Goal: Task Accomplishment & Management: Use online tool/utility

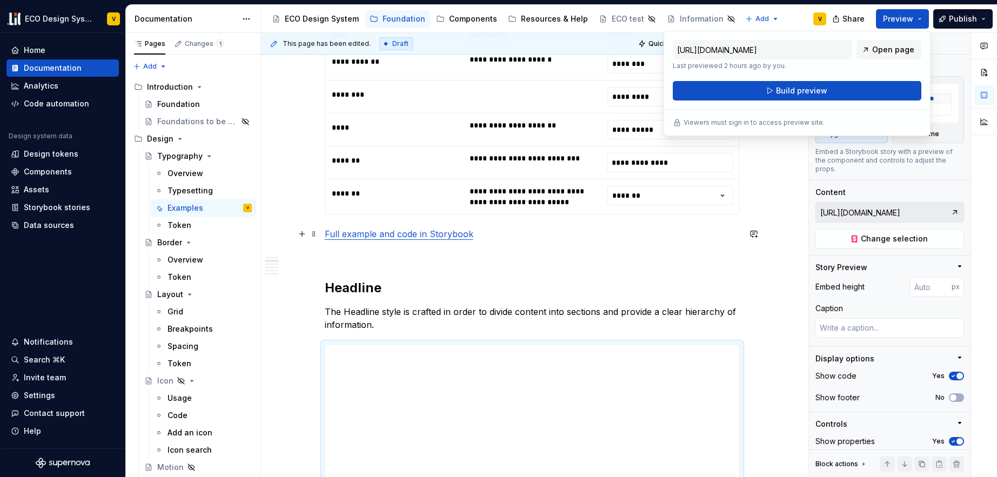
scroll to position [787, 0]
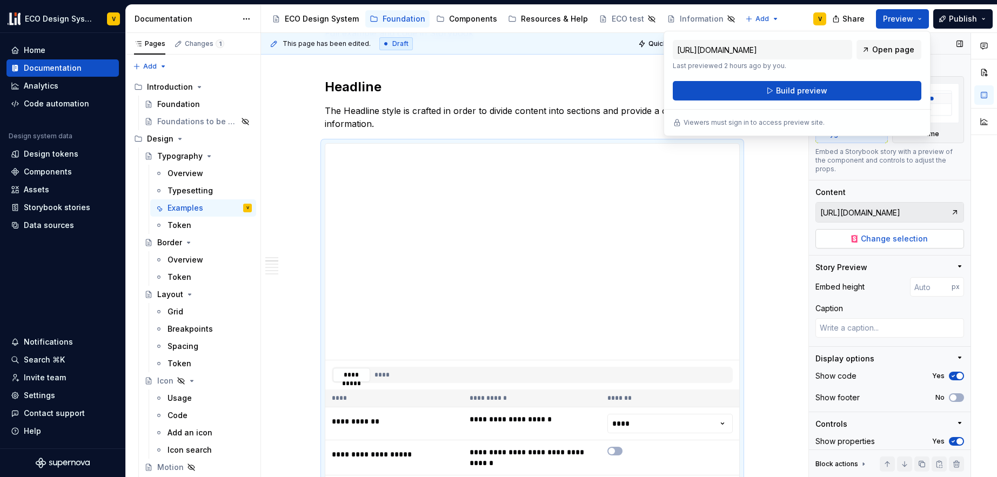
click at [902, 237] on span "Change selection" at bounding box center [894, 238] width 67 height 11
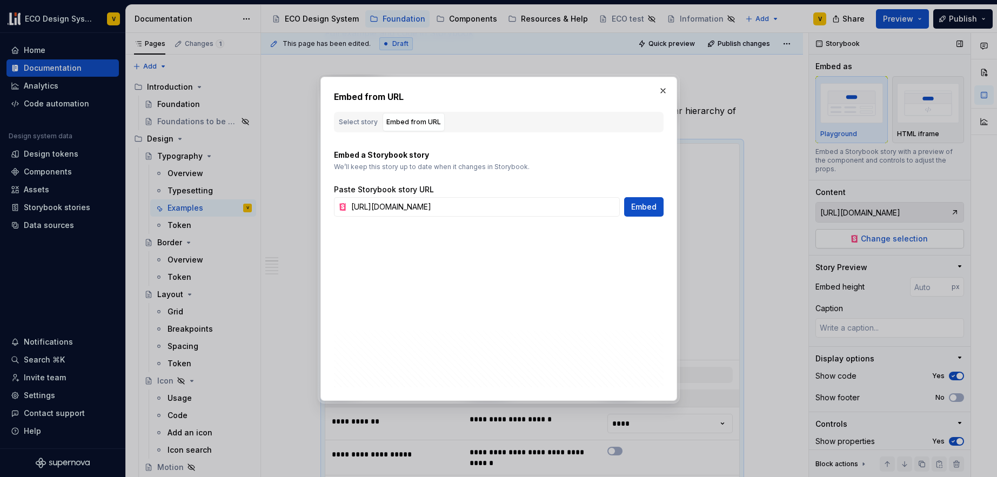
scroll to position [0, 284]
click at [541, 211] on input "[URL][DOMAIN_NAME]" at bounding box center [483, 206] width 273 height 19
click at [362, 123] on div "Select story" at bounding box center [358, 122] width 39 height 11
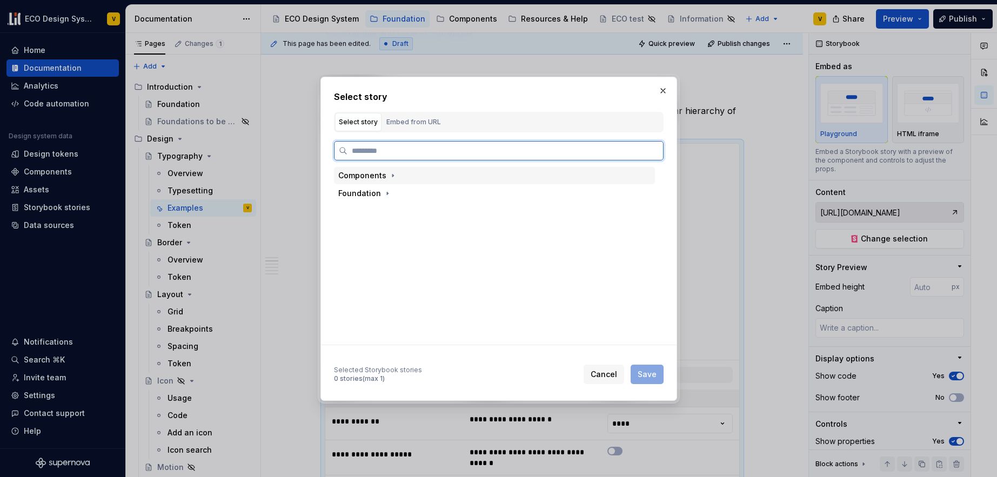
click at [371, 174] on div "Components" at bounding box center [362, 175] width 48 height 11
click at [364, 229] on div "Foundation" at bounding box center [359, 229] width 43 height 11
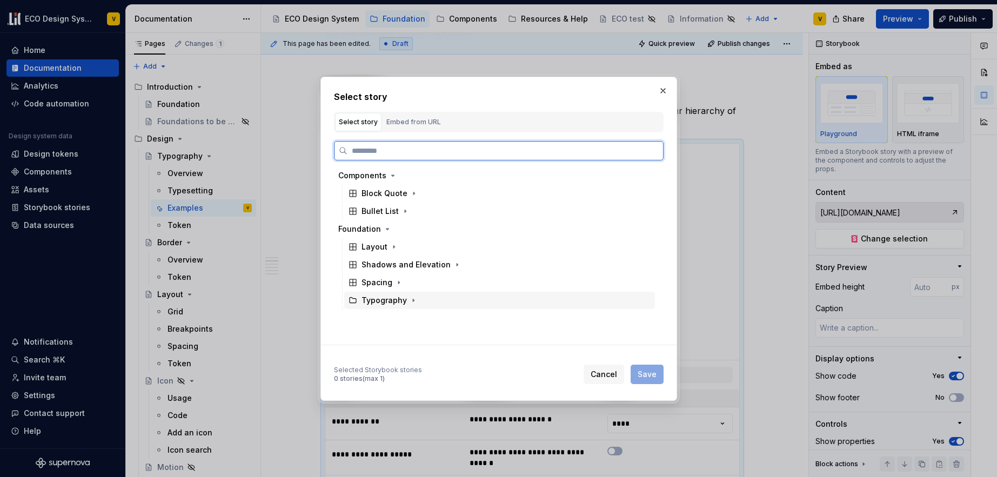
click at [380, 301] on div "Typography" at bounding box center [383, 300] width 45 height 11
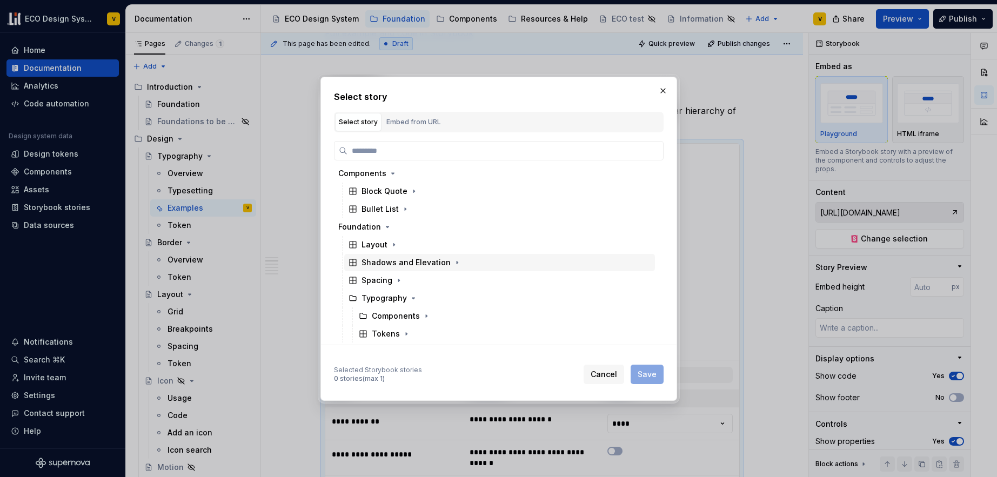
scroll to position [3, 0]
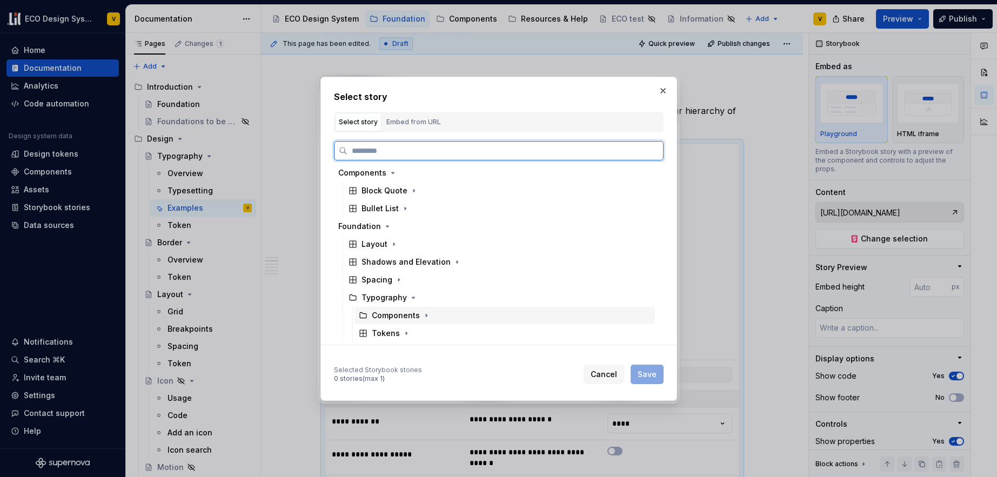
click at [394, 315] on div "Components" at bounding box center [396, 315] width 48 height 11
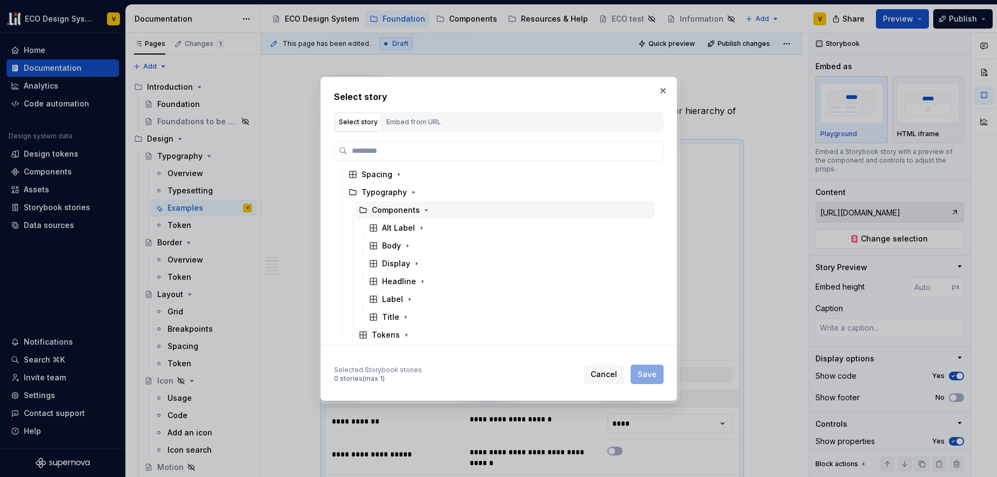
scroll to position [110, 0]
type textarea "*"
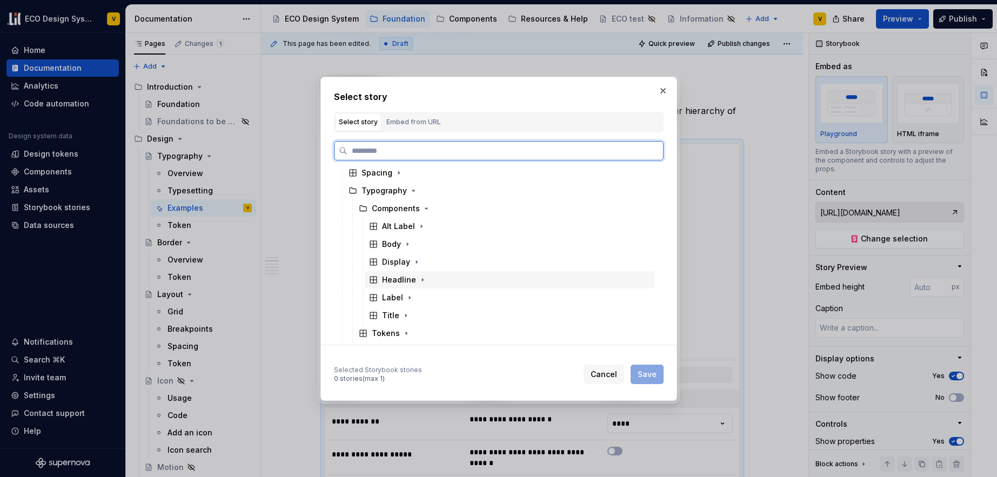
click at [396, 281] on div "Headline" at bounding box center [399, 279] width 34 height 11
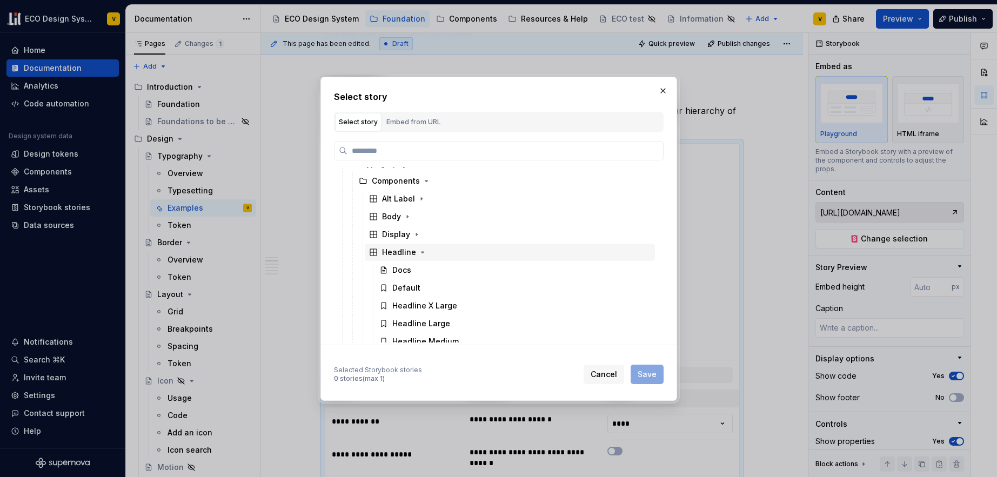
scroll to position [191, 0]
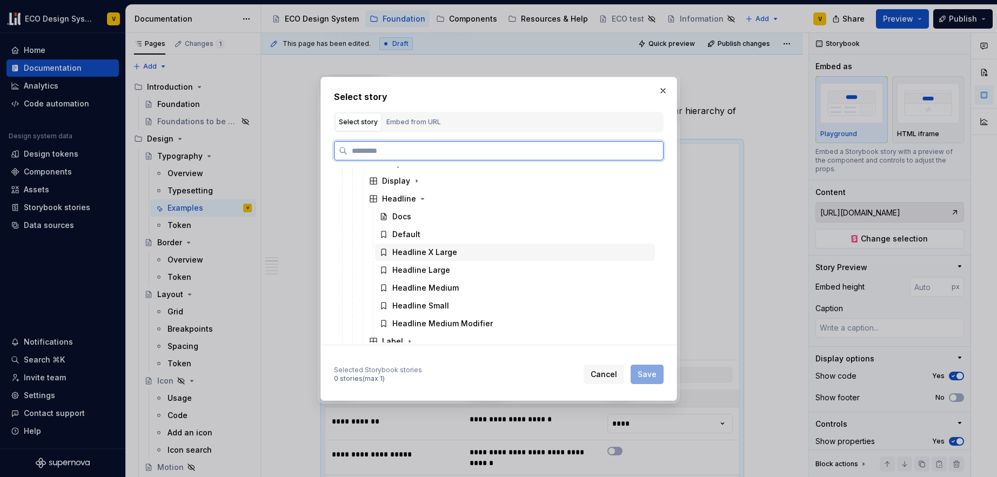
click at [426, 255] on div "Headline X Large" at bounding box center [424, 252] width 65 height 11
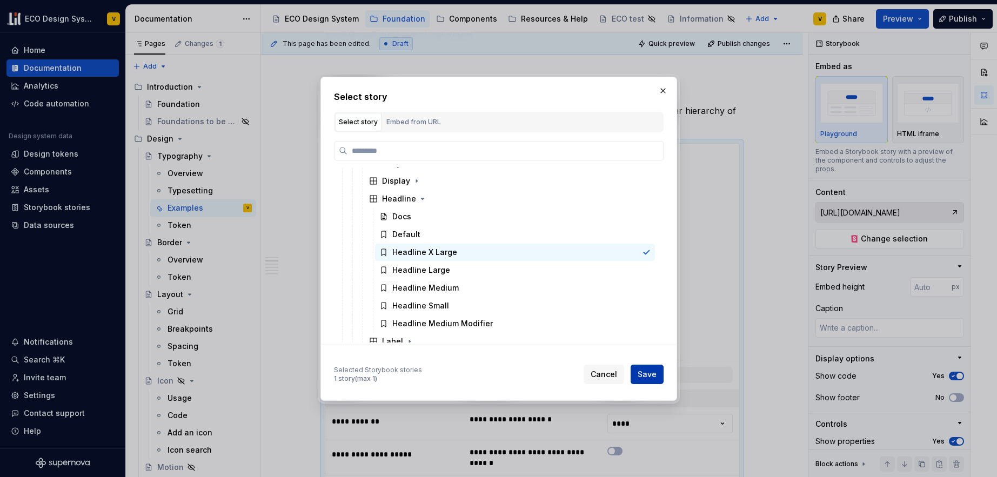
click at [647, 373] on span "Save" at bounding box center [647, 374] width 19 height 11
type input "Foundation / Typography / Components / Headline / Headline X Large"
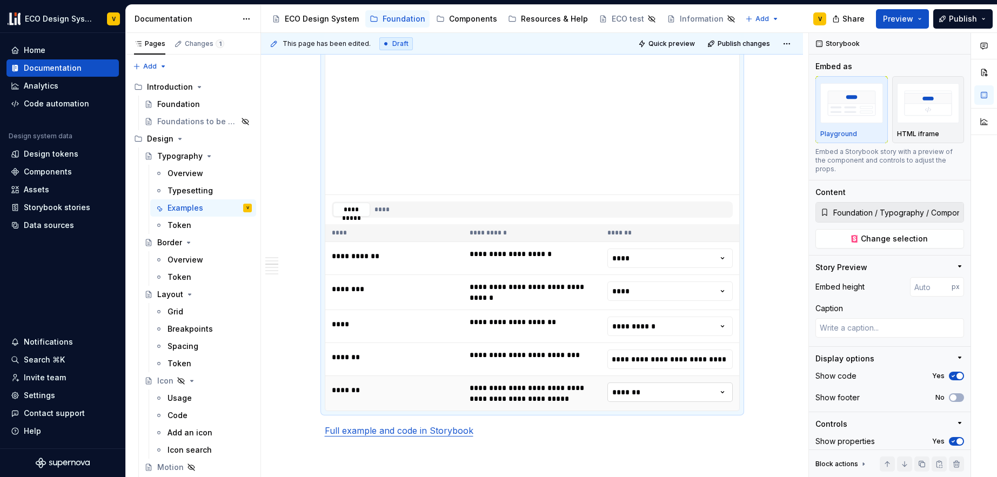
scroll to position [959, 0]
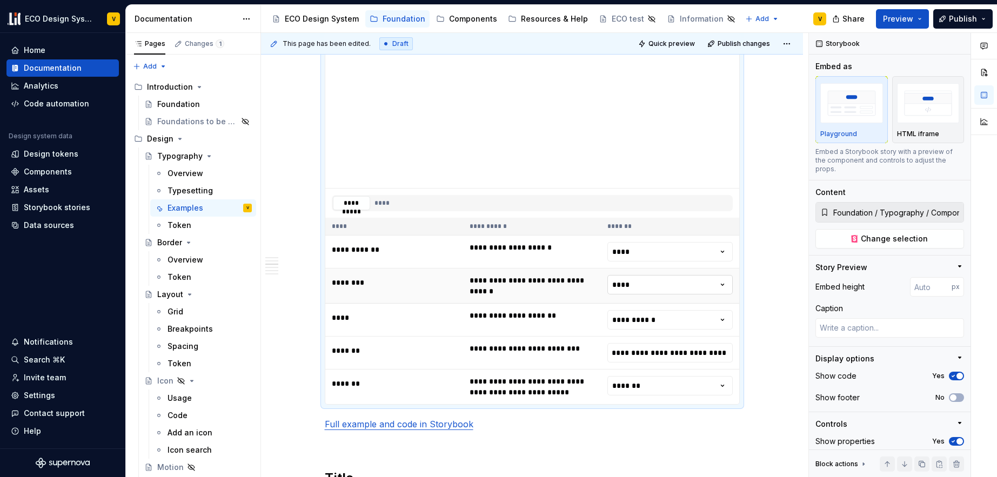
click at [629, 283] on html "ECO Design System V Home Documentation Analytics Code automation Design system …" at bounding box center [498, 238] width 997 height 477
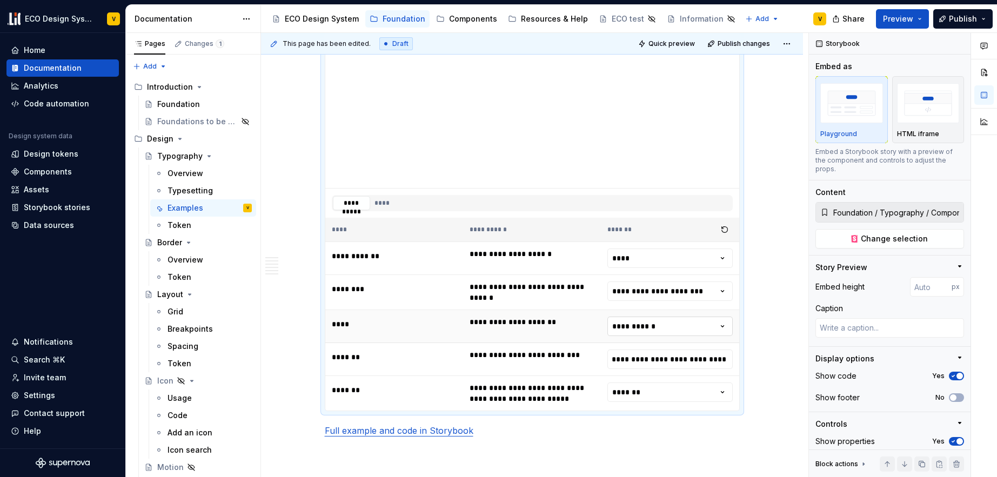
click at [640, 325] on html "ECO Design System V Home Documentation Analytics Code automation Design system …" at bounding box center [498, 238] width 997 height 477
click at [627, 288] on html "ECO Design System V Home Documentation Analytics Code automation Design system …" at bounding box center [498, 238] width 997 height 477
click at [632, 289] on html "ECO Design System V Home Documentation Analytics Code automation Design system …" at bounding box center [498, 238] width 997 height 477
click at [640, 323] on html "ECO Design System V Home Documentation Analytics Code automation Design system …" at bounding box center [498, 238] width 997 height 477
click at [640, 325] on html "ECO Design System V Home Documentation Analytics Code automation Design system …" at bounding box center [498, 238] width 997 height 477
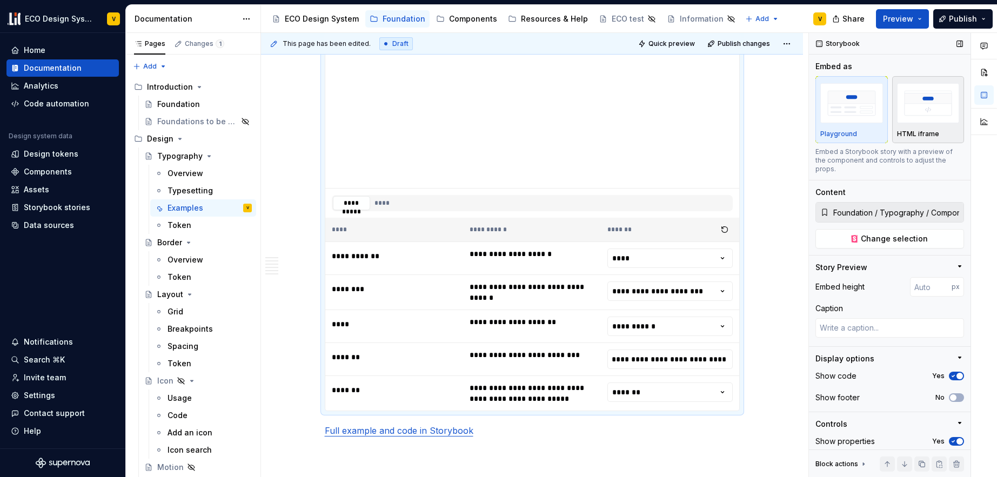
click at [916, 115] on img "button" at bounding box center [928, 102] width 63 height 39
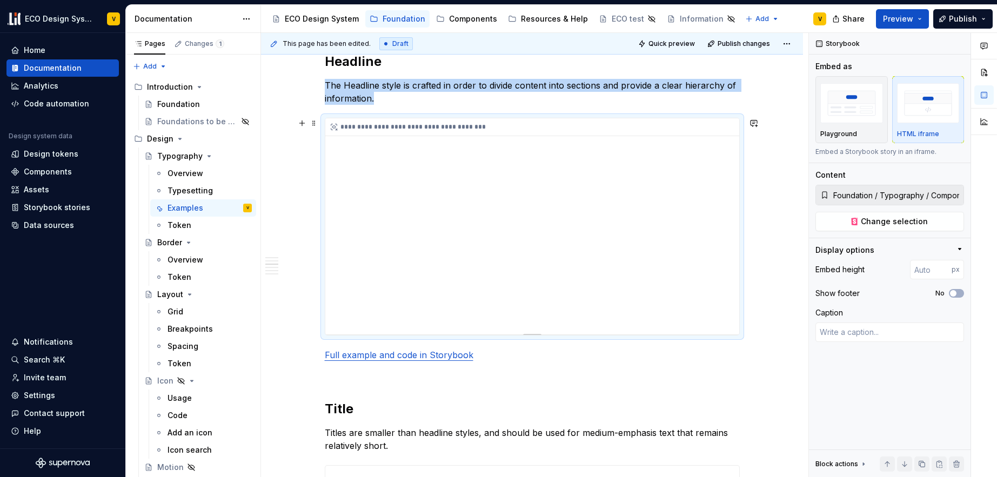
scroll to position [812, 0]
click at [839, 249] on div "Display options" at bounding box center [844, 250] width 59 height 11
click at [848, 110] on img "button" at bounding box center [851, 102] width 63 height 39
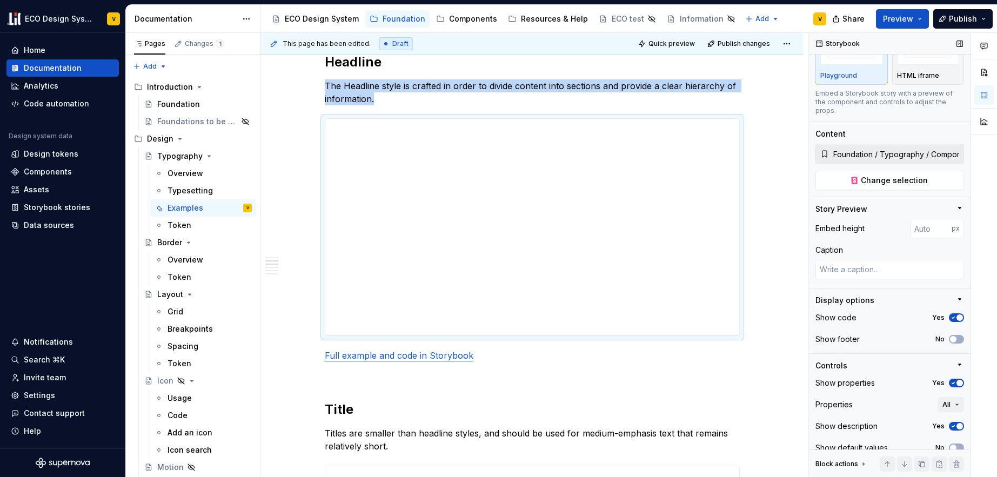
scroll to position [71, 0]
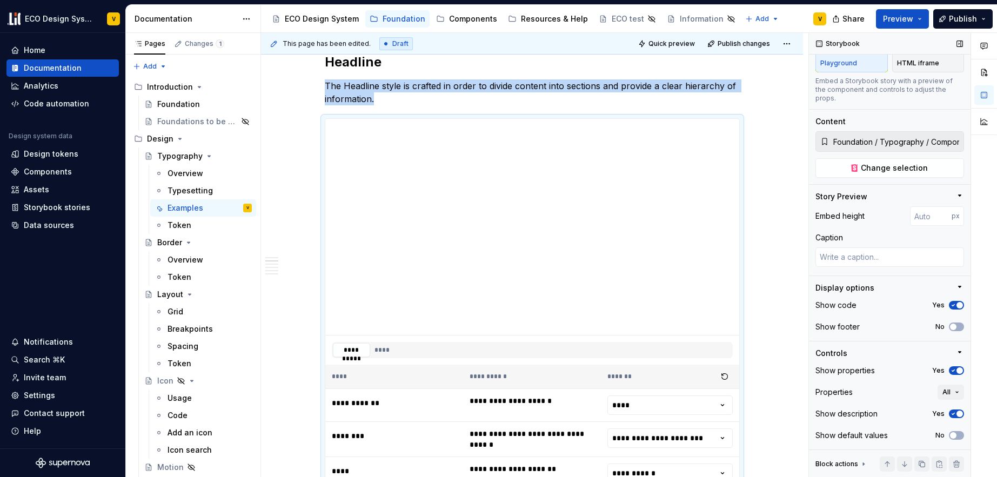
click at [949, 371] on icon "button" at bounding box center [953, 370] width 9 height 6
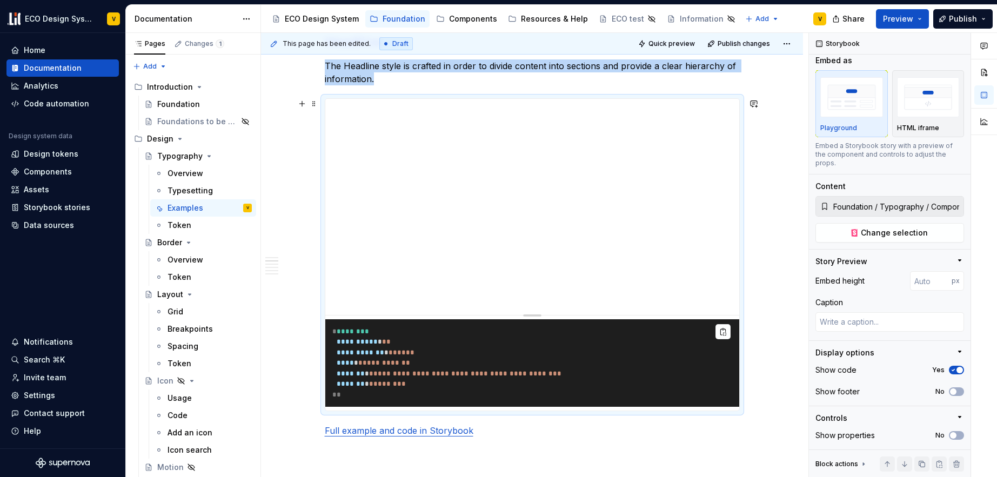
scroll to position [822, 0]
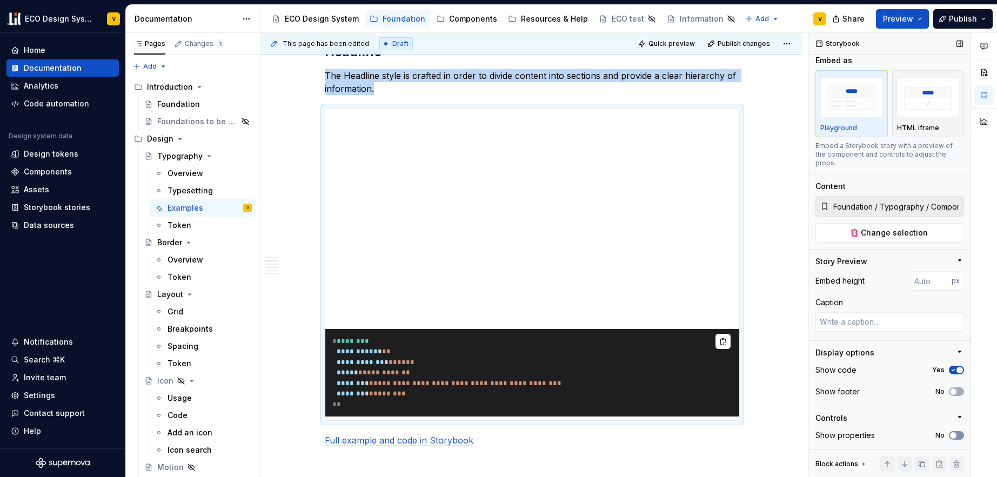
click at [956, 436] on button "No" at bounding box center [956, 435] width 15 height 9
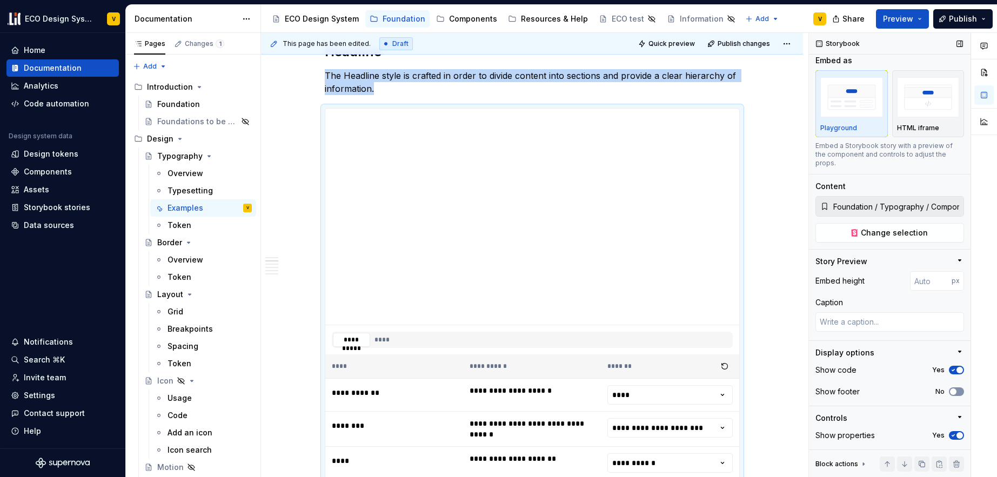
click at [954, 393] on button "No" at bounding box center [956, 391] width 15 height 9
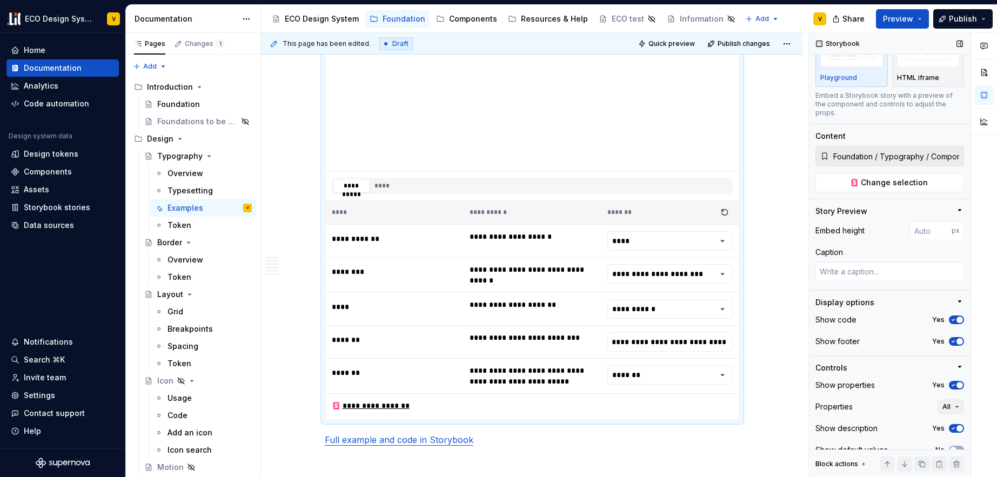
scroll to position [61, 0]
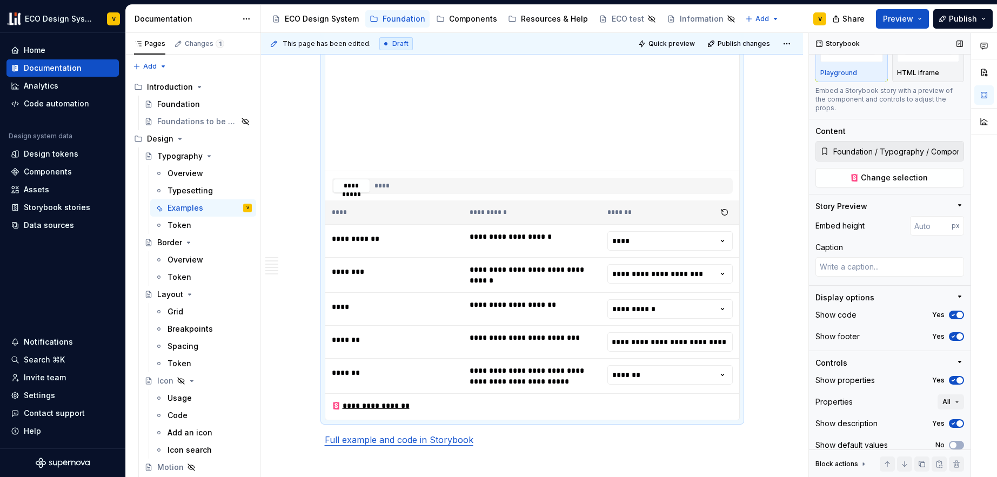
click at [949, 337] on icon "button" at bounding box center [953, 336] width 9 height 6
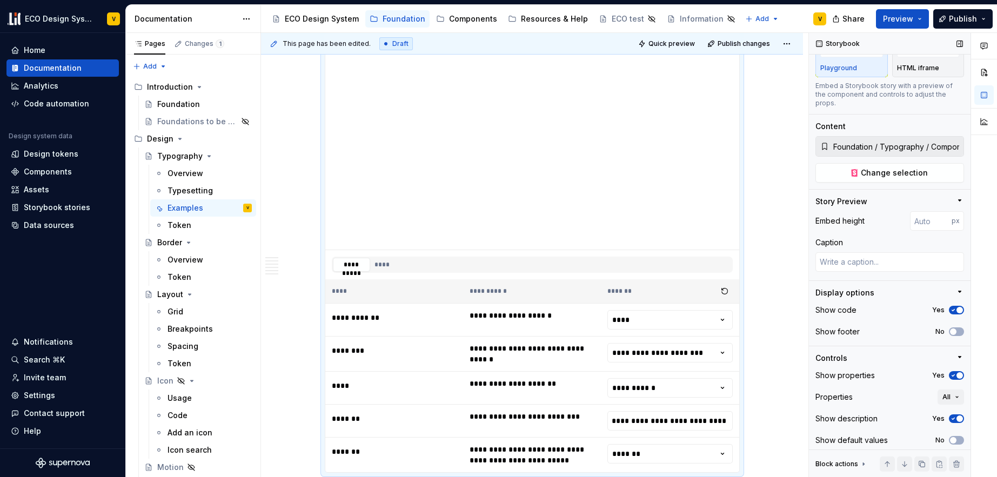
scroll to position [71, 0]
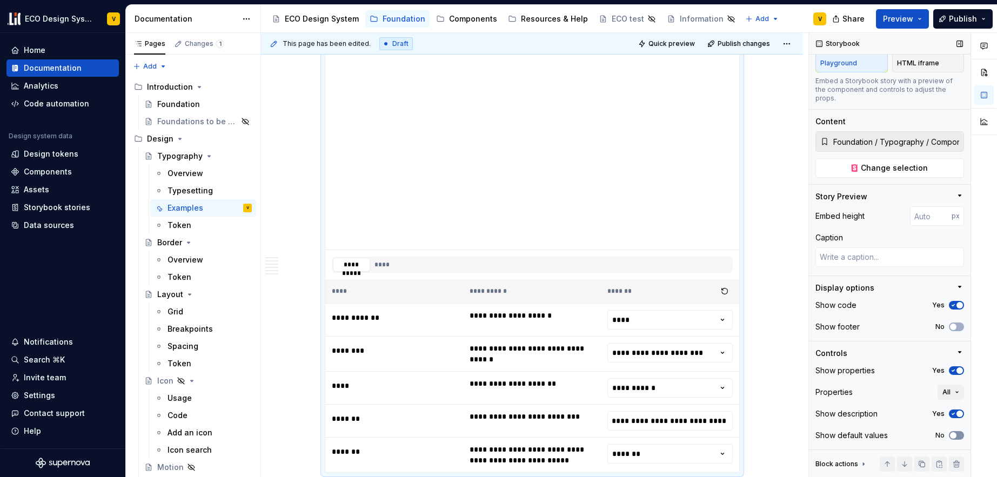
click at [953, 434] on button "No" at bounding box center [956, 435] width 15 height 9
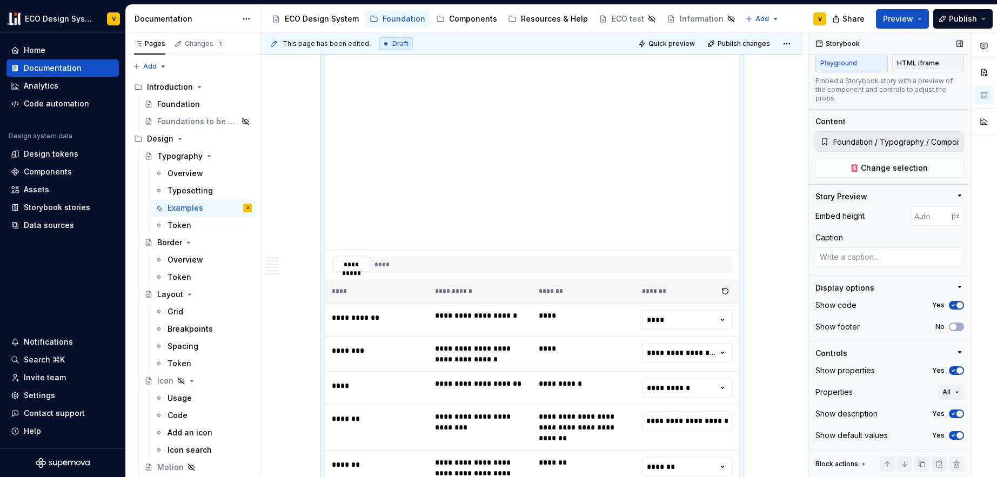
click at [949, 435] on icon "button" at bounding box center [953, 435] width 9 height 6
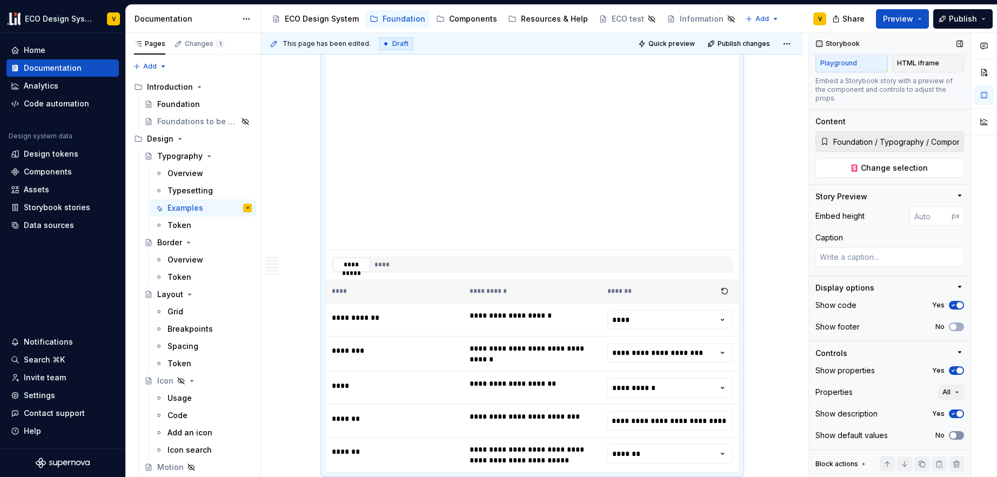
click at [953, 434] on button "No" at bounding box center [956, 435] width 15 height 9
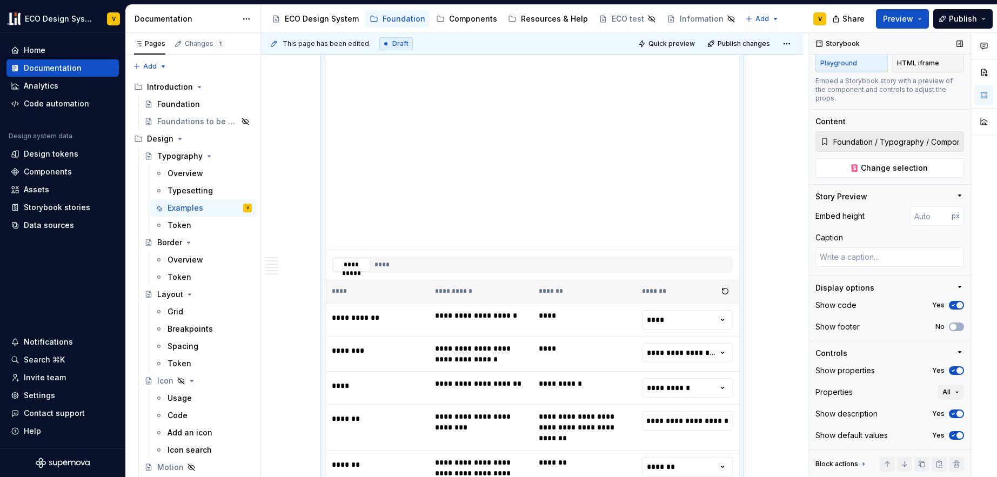
click at [952, 435] on icon "button" at bounding box center [953, 436] width 3 height 2
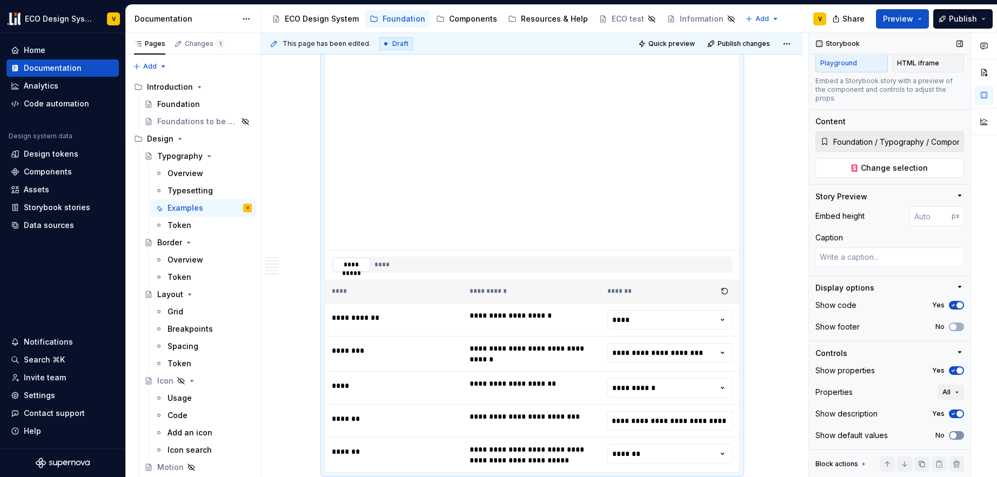
click at [956, 434] on button "No" at bounding box center [956, 435] width 15 height 9
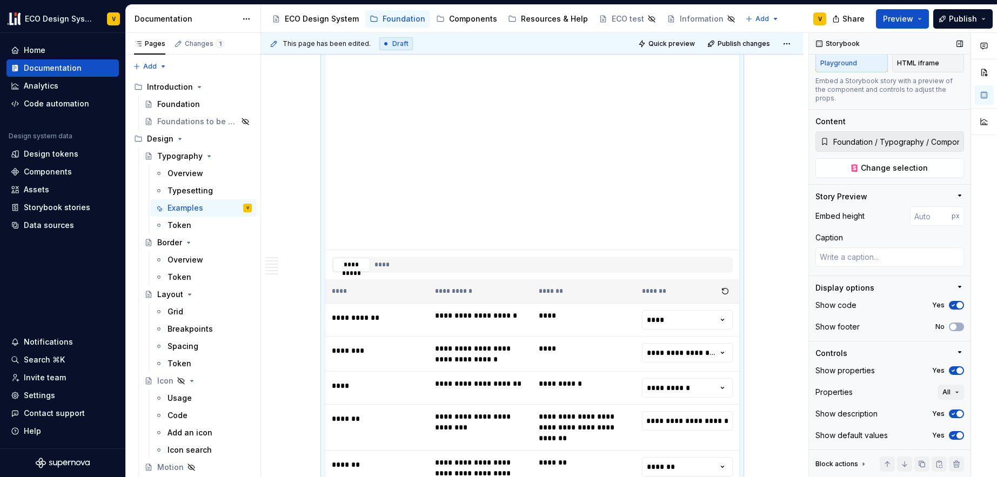
click at [949, 436] on icon "button" at bounding box center [953, 435] width 9 height 6
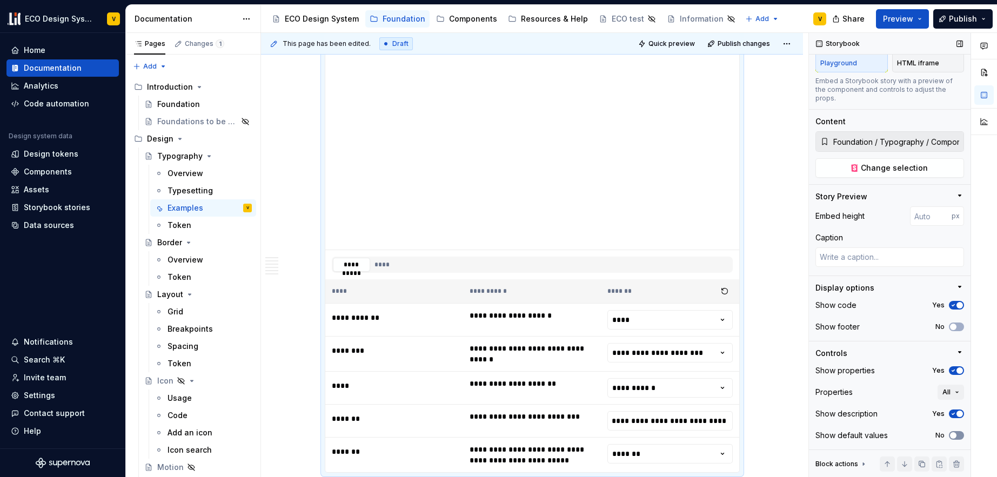
click at [956, 435] on button "No" at bounding box center [956, 435] width 15 height 9
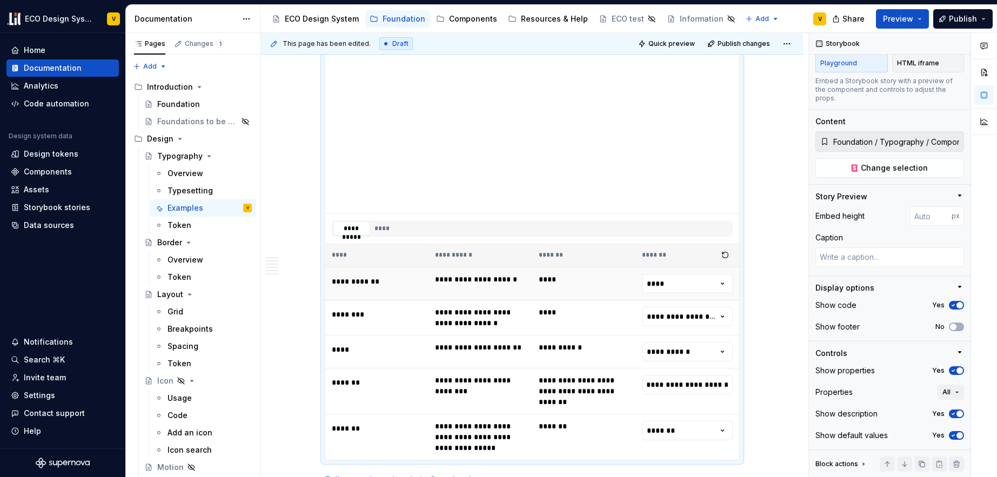
scroll to position [944, 0]
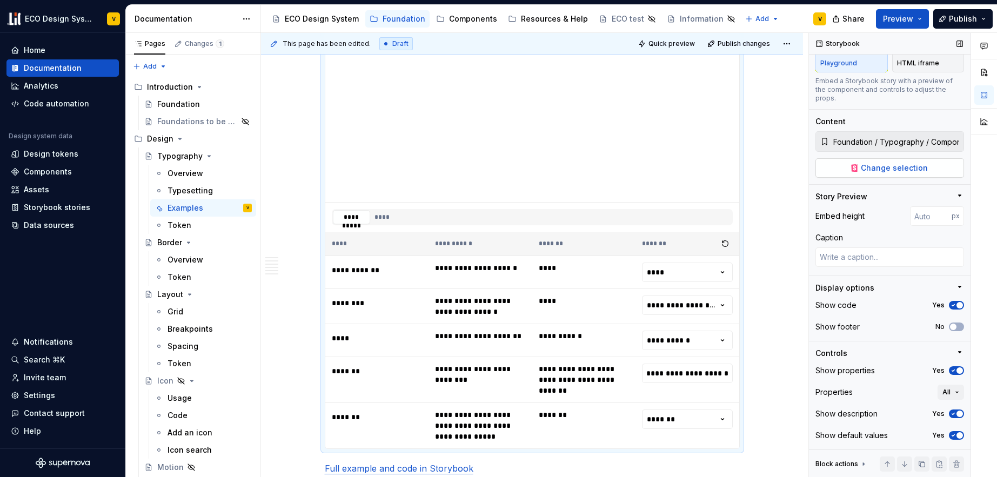
click at [889, 171] on span "Change selection" at bounding box center [894, 168] width 67 height 11
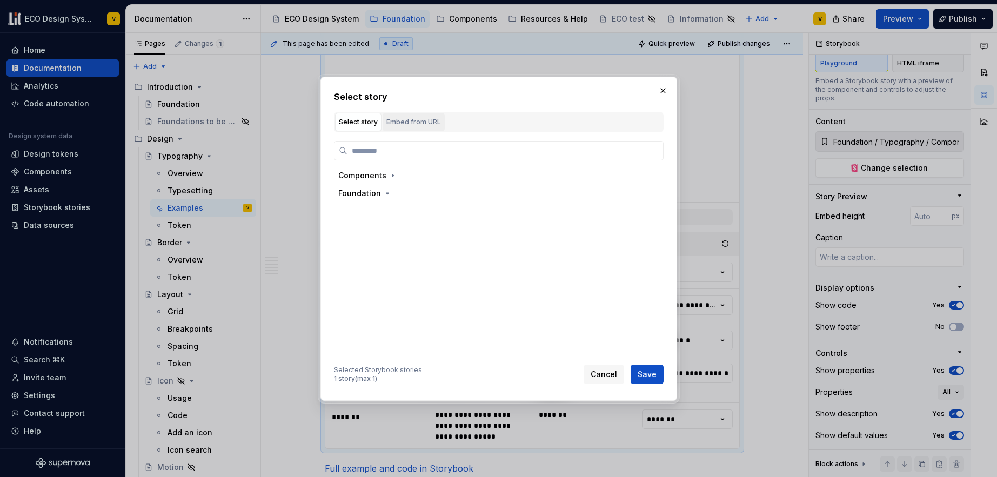
click at [411, 125] on div "Embed from URL" at bounding box center [413, 122] width 55 height 11
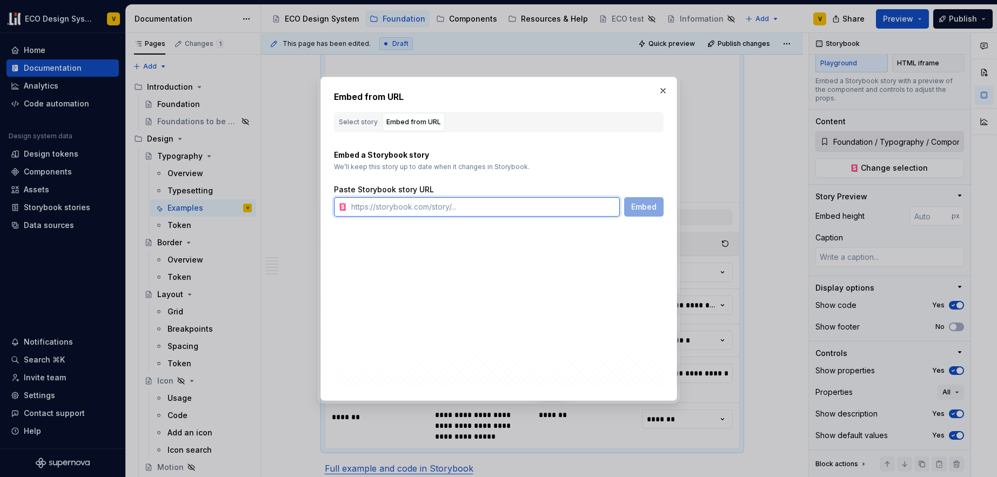
click at [404, 210] on input "text" at bounding box center [483, 206] width 273 height 19
click at [665, 91] on button "button" at bounding box center [662, 90] width 15 height 15
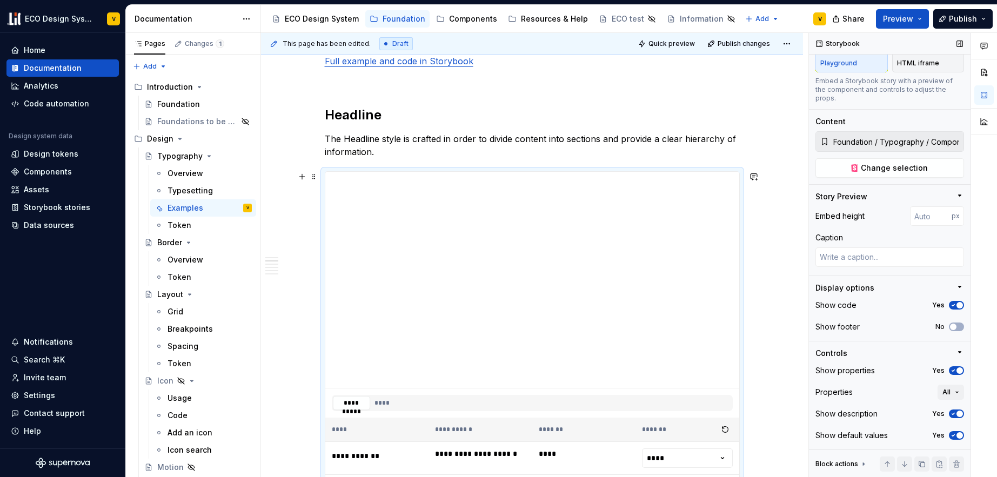
scroll to position [827, 0]
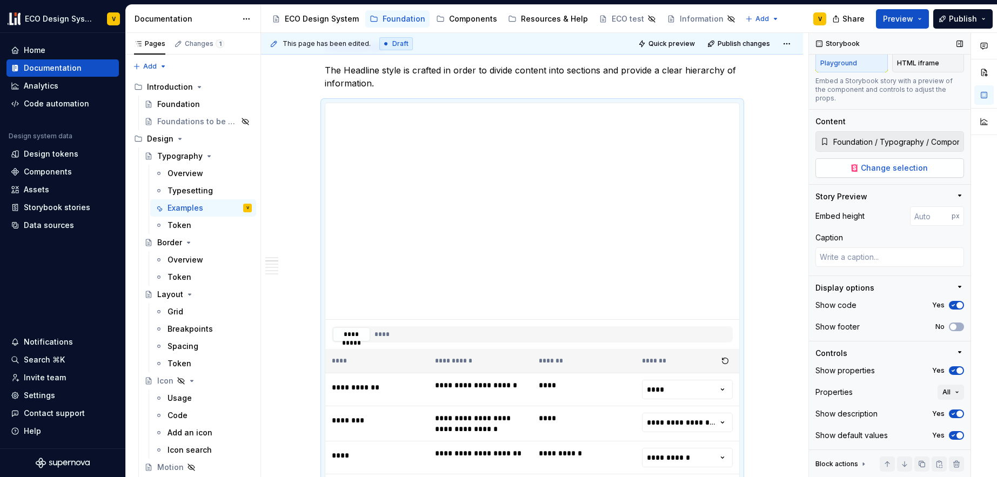
click at [869, 169] on span "Change selection" at bounding box center [894, 168] width 67 height 11
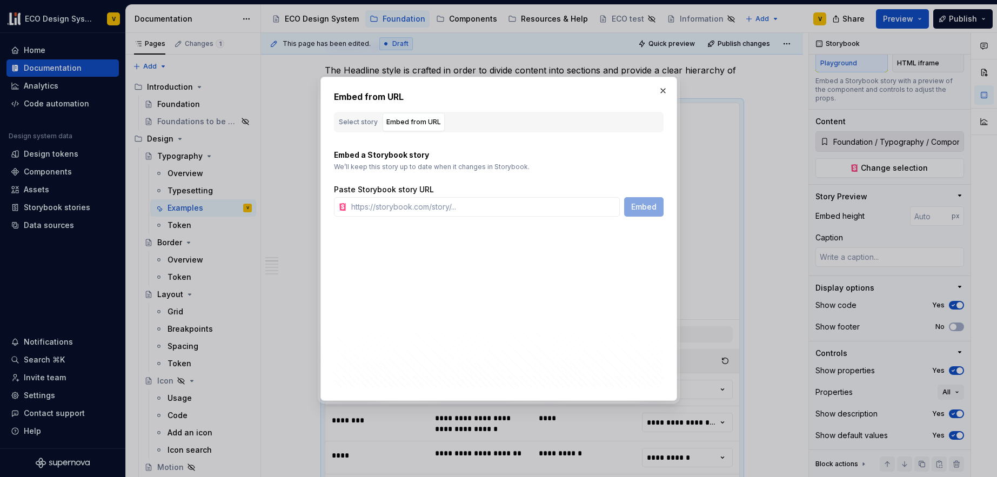
type textarea "*"
type input "[URL][DOMAIN_NAME]"
click at [641, 208] on span "Embed" at bounding box center [643, 207] width 25 height 11
type input "[URL][DOMAIN_NAME]"
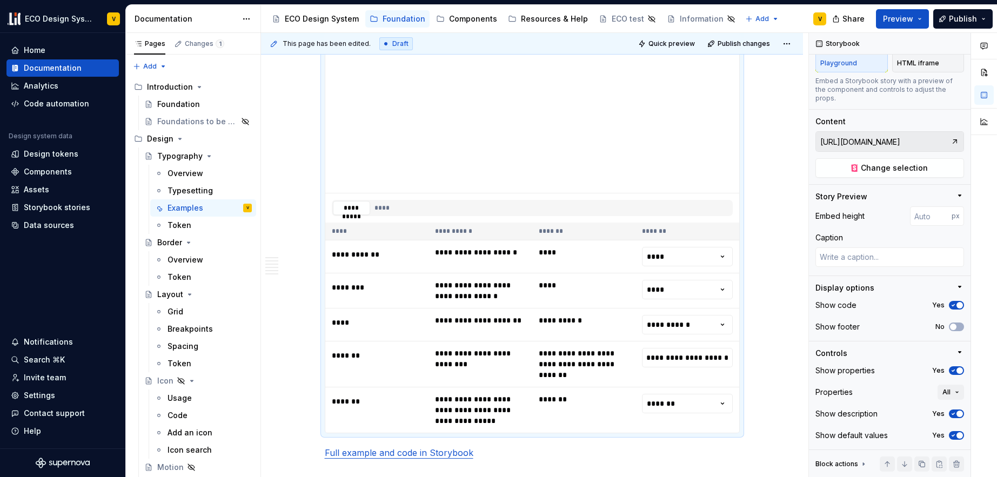
scroll to position [985, 0]
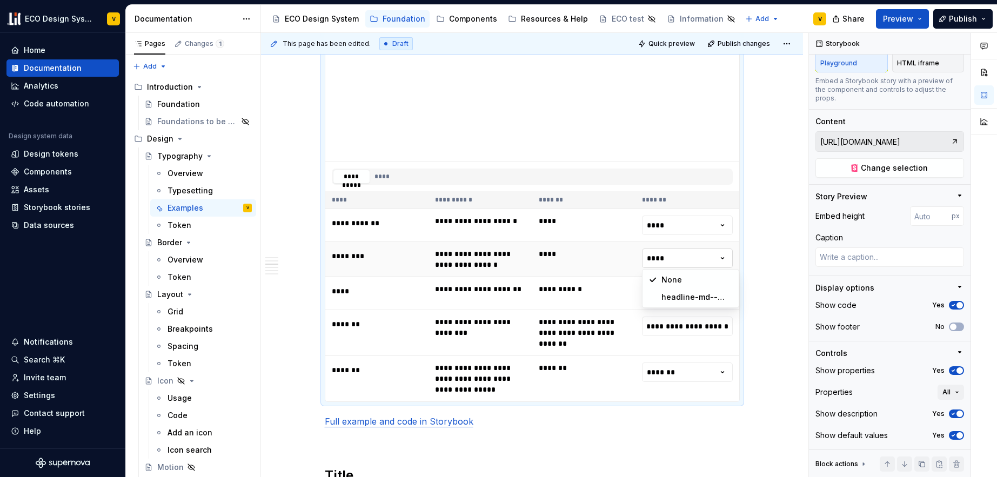
click at [662, 261] on html "ECO Design System V Home Documentation Analytics Code automation Design system …" at bounding box center [498, 238] width 997 height 477
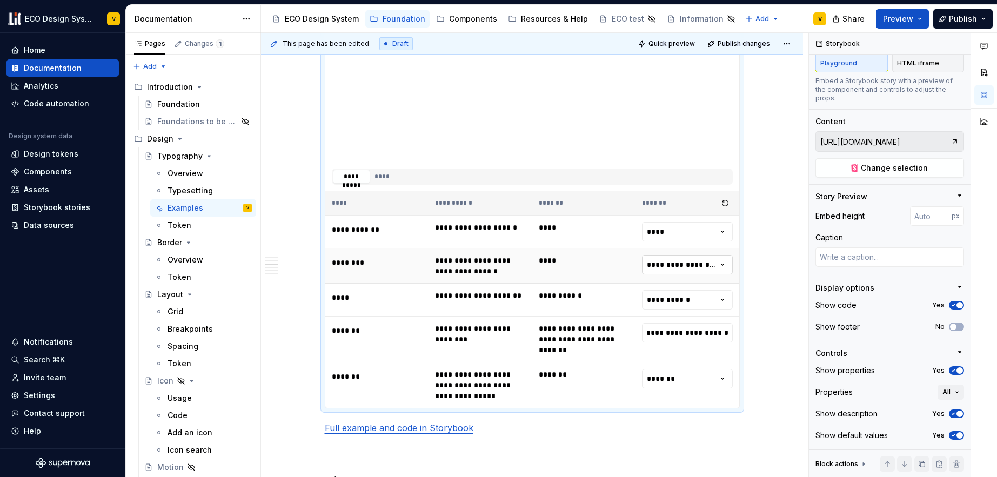
click at [665, 265] on html "ECO Design System V Home Documentation Analytics Code automation Design system …" at bounding box center [498, 238] width 997 height 477
click at [661, 303] on html "ECO Design System V Home Documentation Analytics Code automation Design system …" at bounding box center [498, 238] width 997 height 477
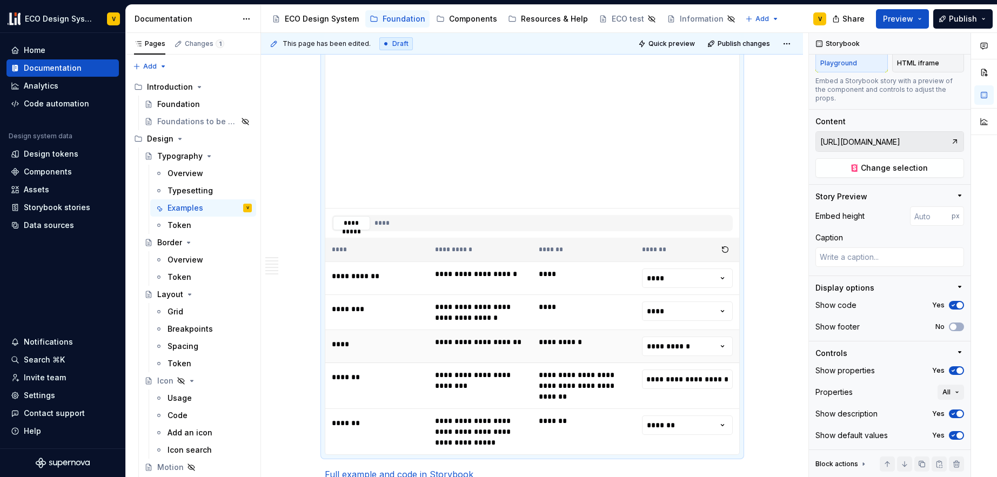
scroll to position [927, 0]
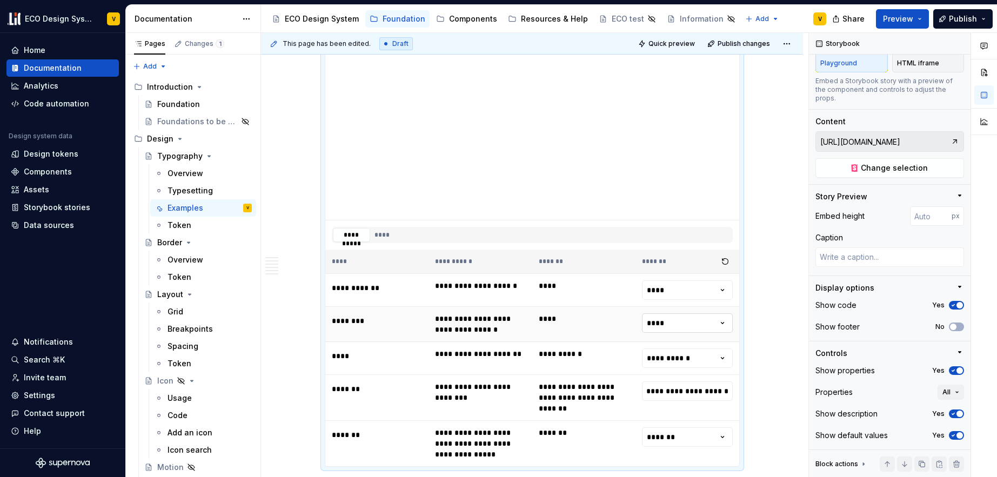
click at [673, 328] on html "ECO Design System V Home Documentation Analytics Code automation Design system …" at bounding box center [498, 238] width 997 height 477
click at [669, 328] on html "ECO Design System V Home Documentation Analytics Code automation Design system …" at bounding box center [498, 238] width 997 height 477
click at [677, 393] on input "**********" at bounding box center [687, 390] width 91 height 19
click at [668, 360] on html "ECO Design System V Home Documentation Analytics Code automation Design system …" at bounding box center [498, 238] width 997 height 477
click at [675, 362] on html "ECO Design System V Home Documentation Analytics Code automation Design system …" at bounding box center [498, 238] width 997 height 477
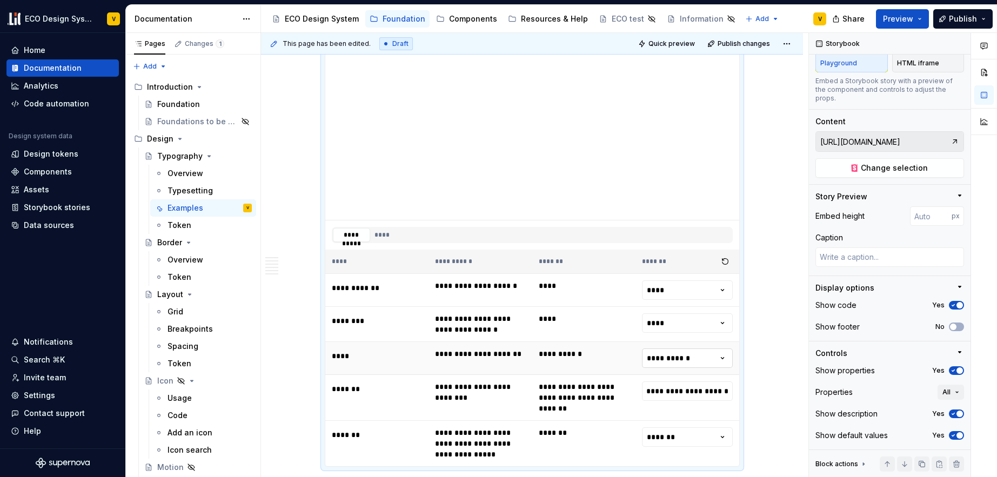
click at [672, 357] on html "ECO Design System V Home Documentation Analytics Code automation Design system …" at bounding box center [498, 238] width 997 height 477
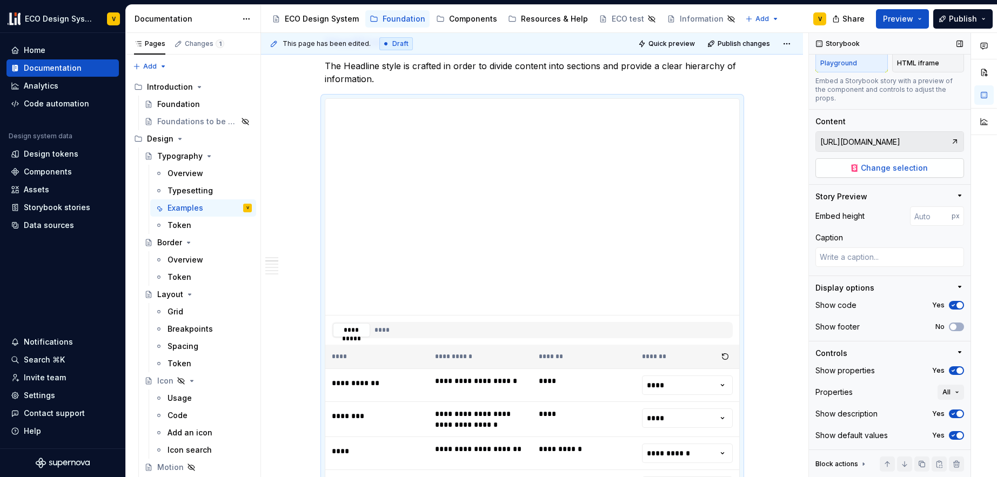
click at [886, 169] on span "Change selection" at bounding box center [894, 168] width 67 height 11
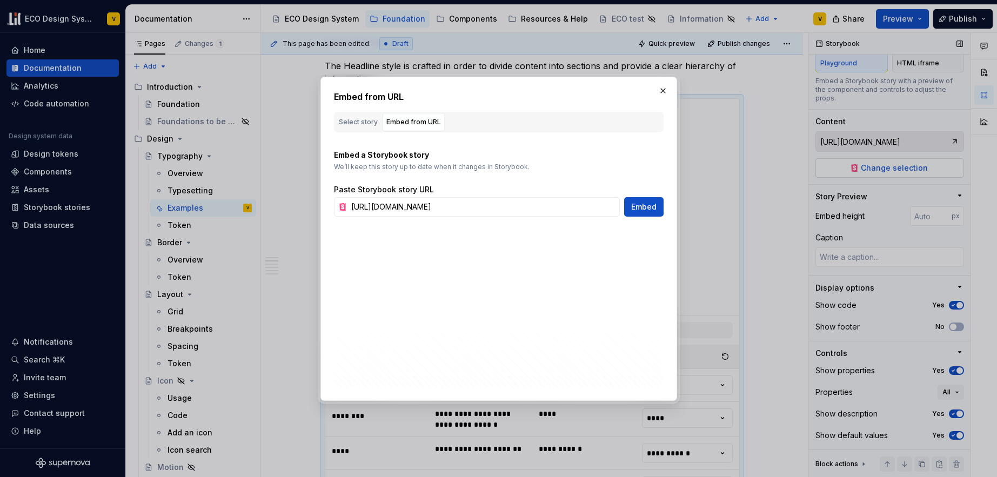
scroll to position [0, 456]
type textarea "*"
click at [507, 210] on input "[URL][DOMAIN_NAME]" at bounding box center [483, 206] width 273 height 19
click at [419, 204] on input "[URL][DOMAIN_NAME]" at bounding box center [483, 206] width 273 height 19
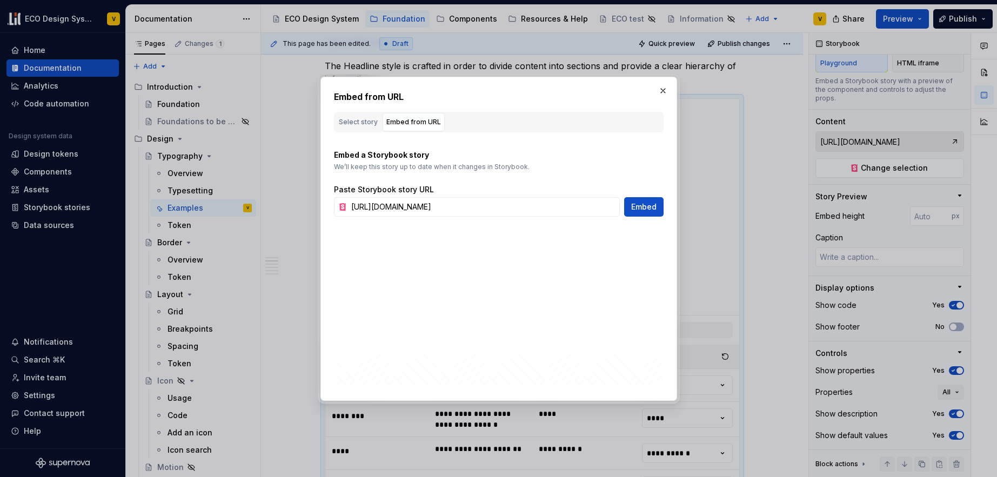
scroll to position [0, 0]
drag, startPoint x: 419, startPoint y: 205, endPoint x: 320, endPoint y: 207, distance: 98.9
click at [320, 207] on div "Embed from URL Select story Embed from URL Selected Storybook stories 0 stories…" at bounding box center [498, 239] width 357 height 324
click at [439, 203] on input "[URL][DOMAIN_NAME]" at bounding box center [483, 206] width 273 height 19
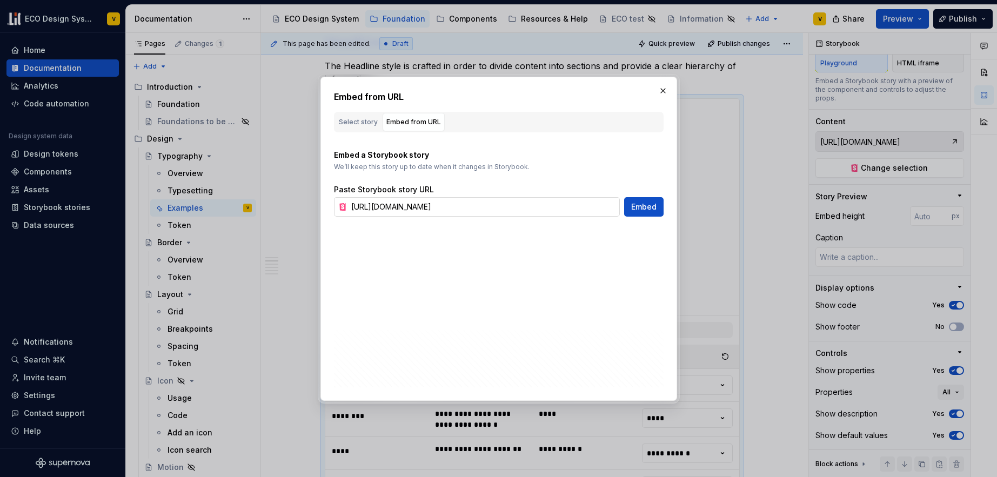
drag, startPoint x: 599, startPoint y: 207, endPoint x: 555, endPoint y: 208, distance: 44.3
click at [555, 208] on input "[URL][DOMAIN_NAME]" at bounding box center [483, 206] width 273 height 19
type input "[URL][DOMAIN_NAME]"
click at [641, 211] on span "Embed" at bounding box center [643, 207] width 25 height 11
type input "[URL][DOMAIN_NAME]"
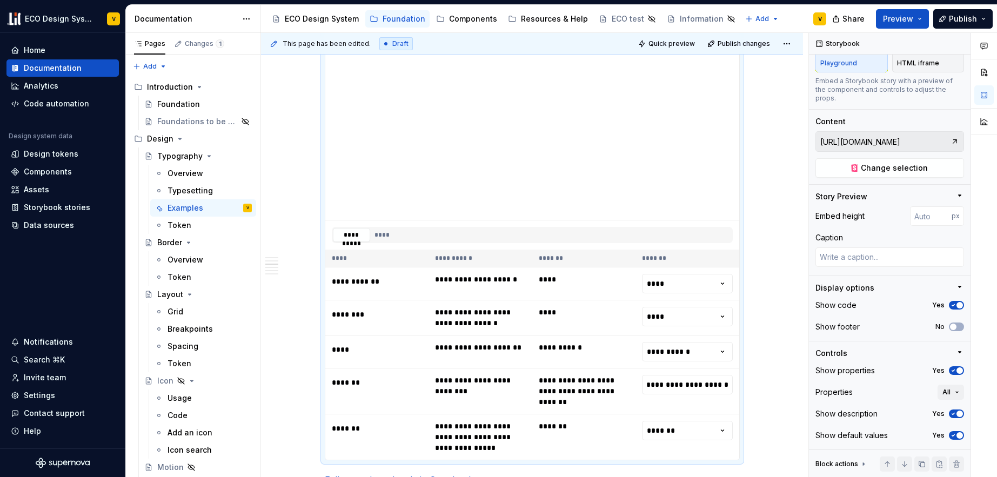
scroll to position [979, 0]
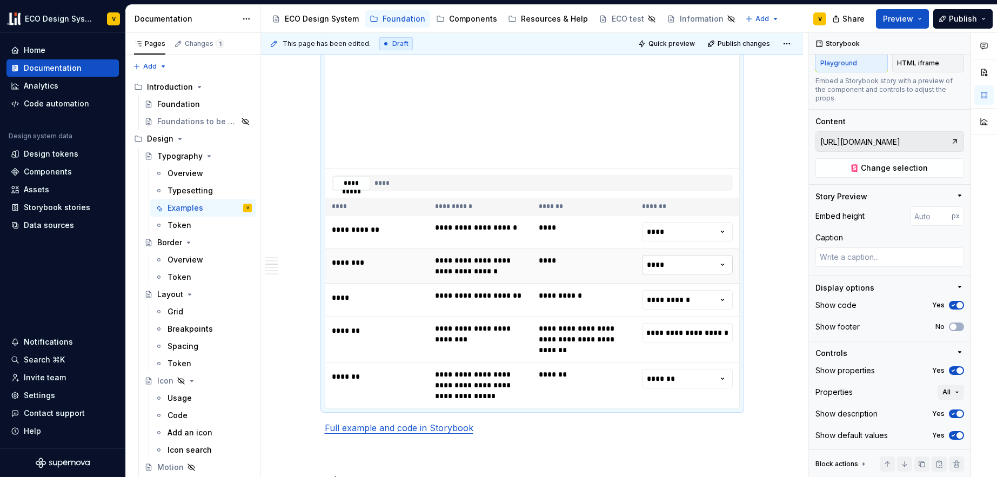
click at [655, 267] on html "ECO Design System V Home Documentation Analytics Code automation Design system …" at bounding box center [498, 238] width 997 height 477
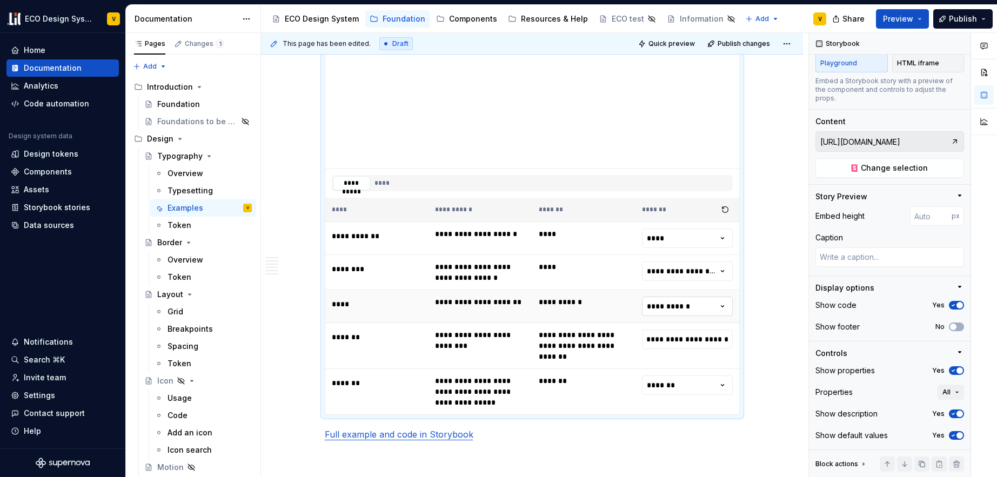
click at [677, 304] on html "ECO Design System V Home Documentation Analytics Code automation Design system …" at bounding box center [498, 238] width 997 height 477
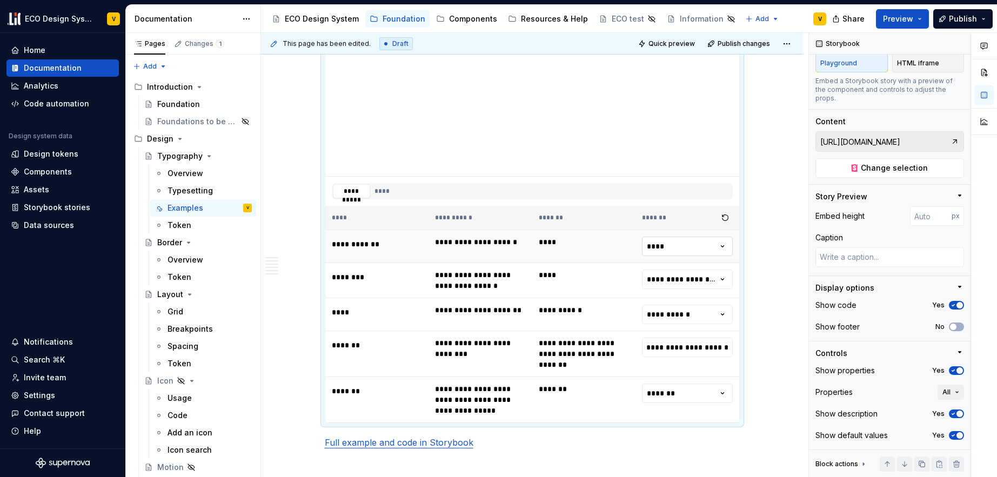
scroll to position [960, 0]
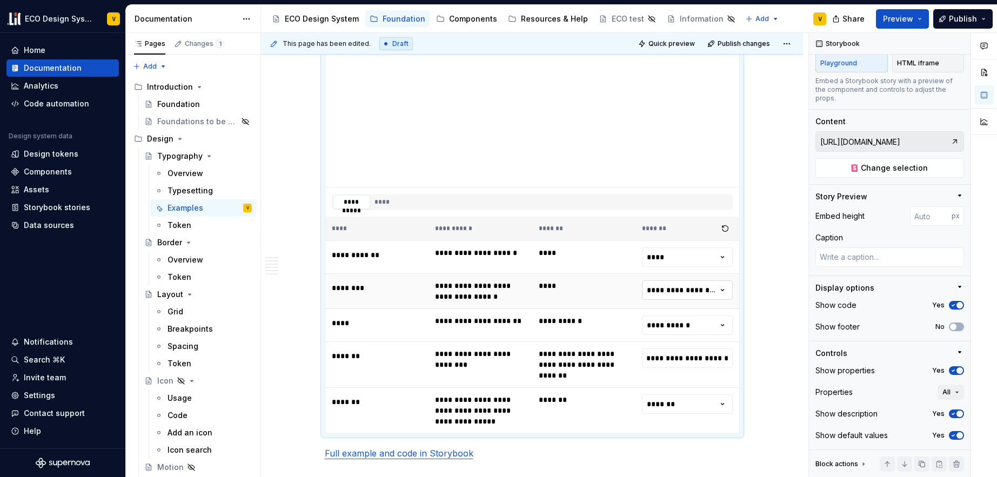
click at [656, 287] on html "ECO Design System V Home Documentation Analytics Code automation Design system …" at bounding box center [498, 238] width 997 height 477
click at [671, 272] on html "ECO Design System V Home Documentation Analytics Code automation Design system …" at bounding box center [498, 238] width 997 height 477
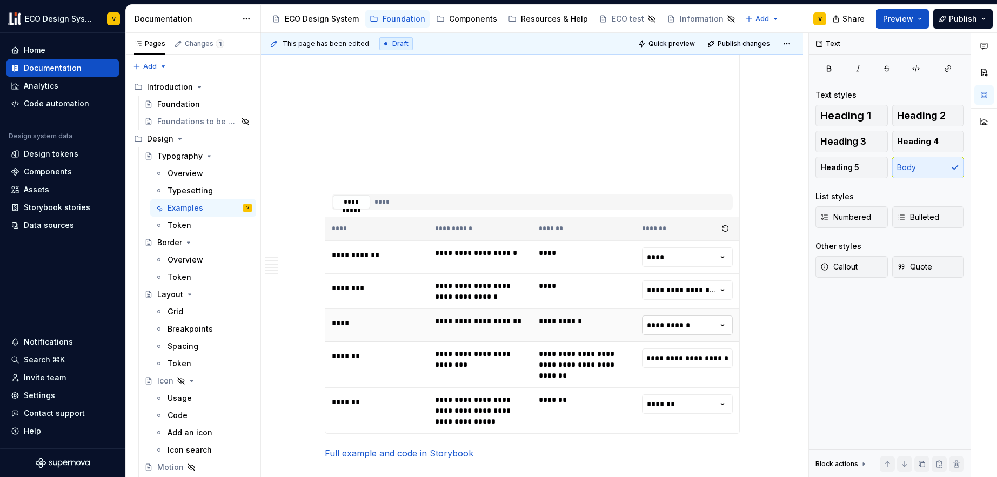
click at [672, 324] on html "ECO Design System V Home Documentation Analytics Code automation Design system …" at bounding box center [498, 238] width 997 height 477
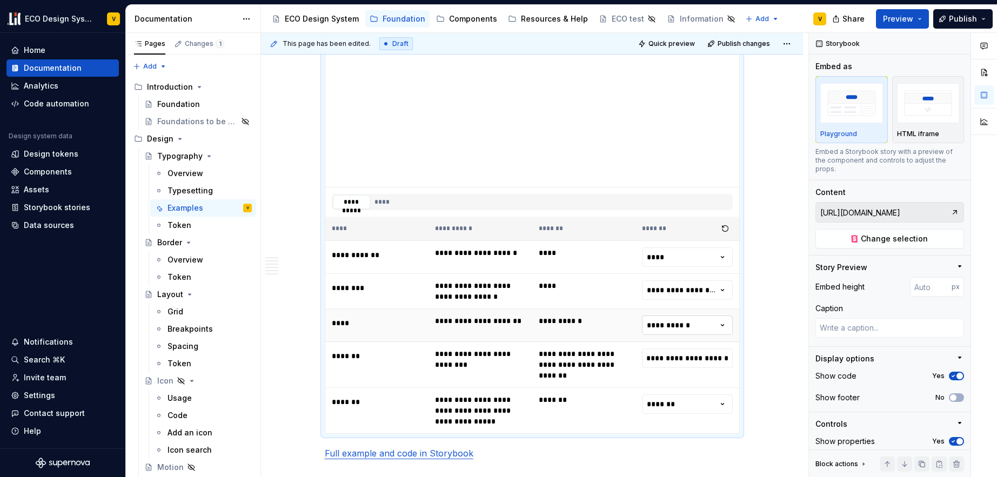
click at [671, 326] on html "ECO Design System V Home Documentation Analytics Code automation Design system …" at bounding box center [498, 238] width 997 height 477
click at [672, 293] on html "ECO Design System V Home Documentation Analytics Code automation Design system …" at bounding box center [498, 238] width 997 height 477
click at [667, 329] on html "ECO Design System V Home Documentation Analytics Code automation Design system …" at bounding box center [498, 238] width 997 height 477
click at [680, 297] on html "ECO Design System V Home Documentation Analytics Code automation Design system …" at bounding box center [498, 238] width 997 height 477
click at [670, 287] on html "ECO Design System V Home Documentation Analytics Code automation Design system …" at bounding box center [498, 238] width 997 height 477
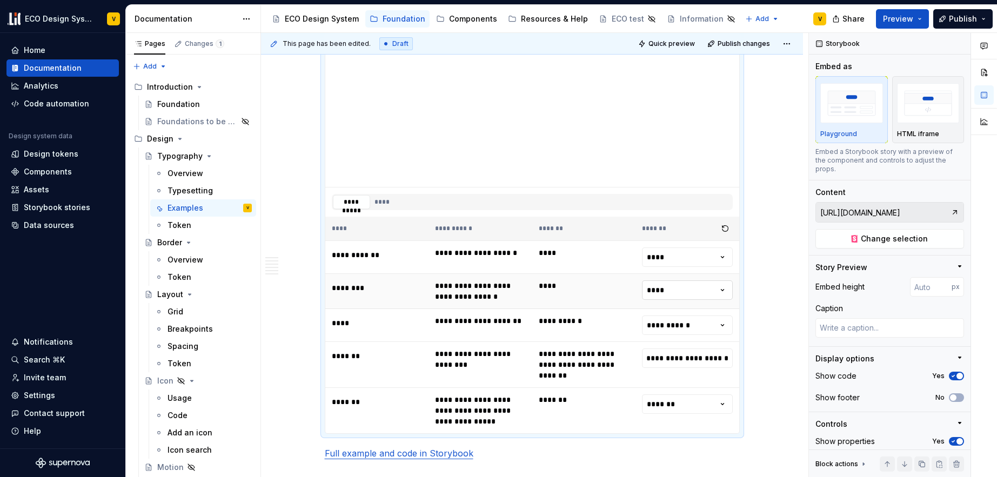
click at [675, 295] on html "ECO Design System V Home Documentation Analytics Code automation Design system …" at bounding box center [498, 238] width 997 height 477
click at [682, 292] on html "ECO Design System V Home Documentation Analytics Code automation Design system …" at bounding box center [498, 238] width 997 height 477
click at [663, 326] on html "ECO Design System V Home Documentation Analytics Code automation Design system …" at bounding box center [498, 238] width 997 height 477
click at [656, 287] on html "ECO Design System V Home Documentation Analytics Code automation Design system …" at bounding box center [498, 238] width 997 height 477
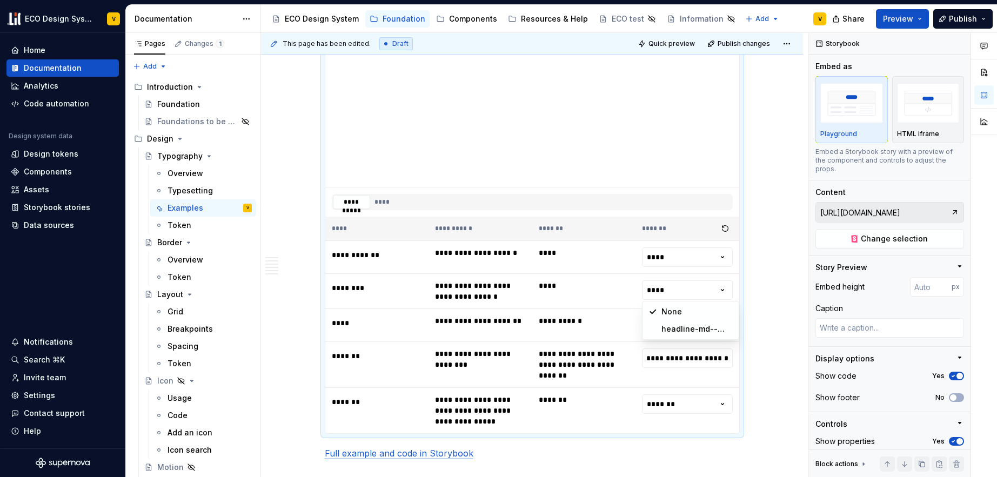
click at [750, 294] on html "ECO Design System V Home Documentation Analytics Code automation Design system …" at bounding box center [498, 238] width 997 height 477
click at [659, 290] on html "ECO Design System V Home Documentation Analytics Code automation Design system …" at bounding box center [498, 238] width 997 height 477
click at [683, 285] on html "ECO Design System V Home Documentation Analytics Code automation Design system …" at bounding box center [498, 238] width 997 height 477
click at [673, 324] on html "ECO Design System V Home Documentation Analytics Code automation Design system …" at bounding box center [498, 238] width 997 height 477
click at [666, 290] on html "ECO Design System V Home Documentation Analytics Code automation Design system …" at bounding box center [498, 238] width 997 height 477
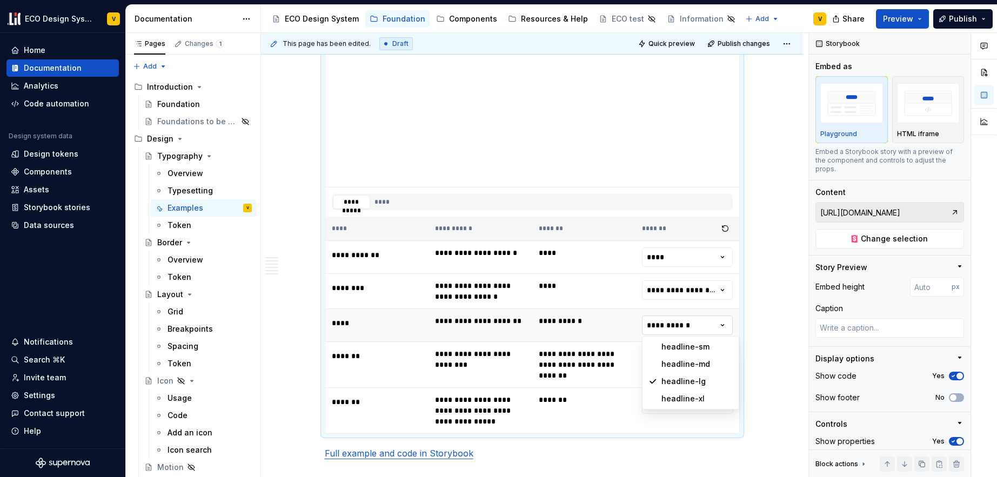
click at [676, 321] on html "ECO Design System V Home Documentation Analytics Code automation Design system …" at bounding box center [498, 238] width 997 height 477
click at [670, 288] on html "ECO Design System V Home Documentation Analytics Code automation Design system …" at bounding box center [498, 238] width 997 height 477
type textarea "*"
